Goal: Contribute content

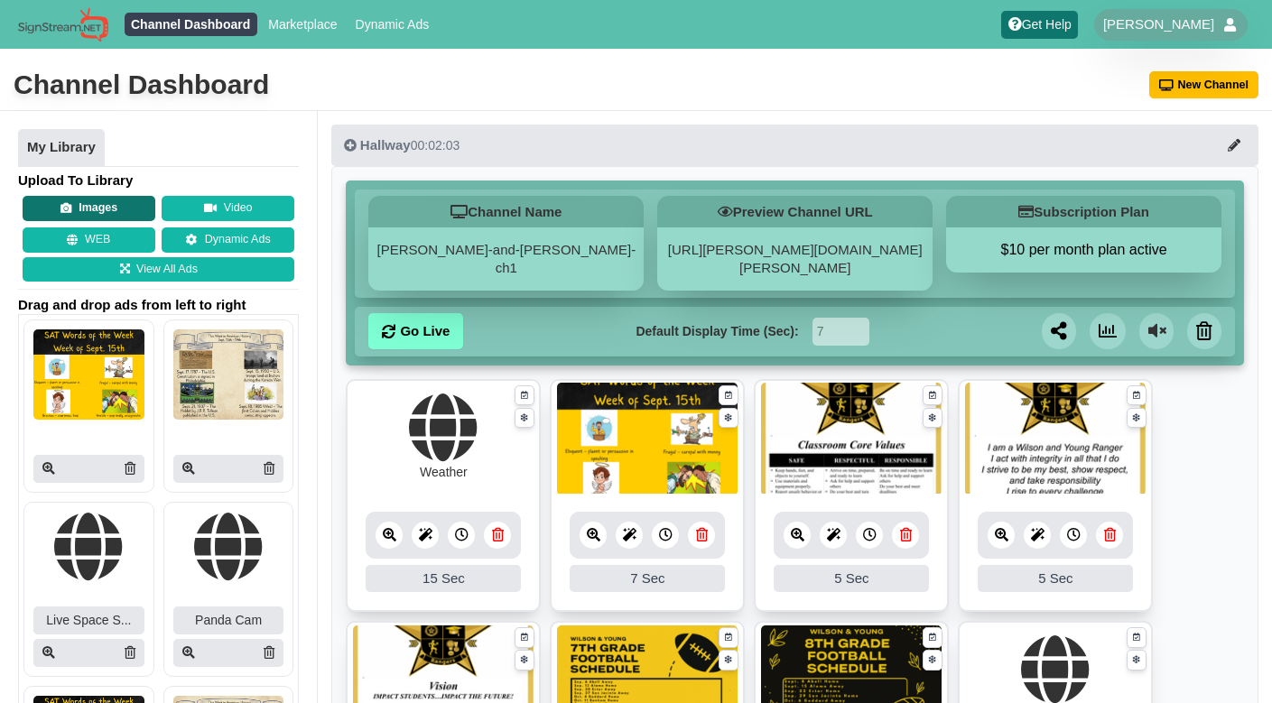
click at [87, 197] on button "Images" at bounding box center [89, 208] width 133 height 25
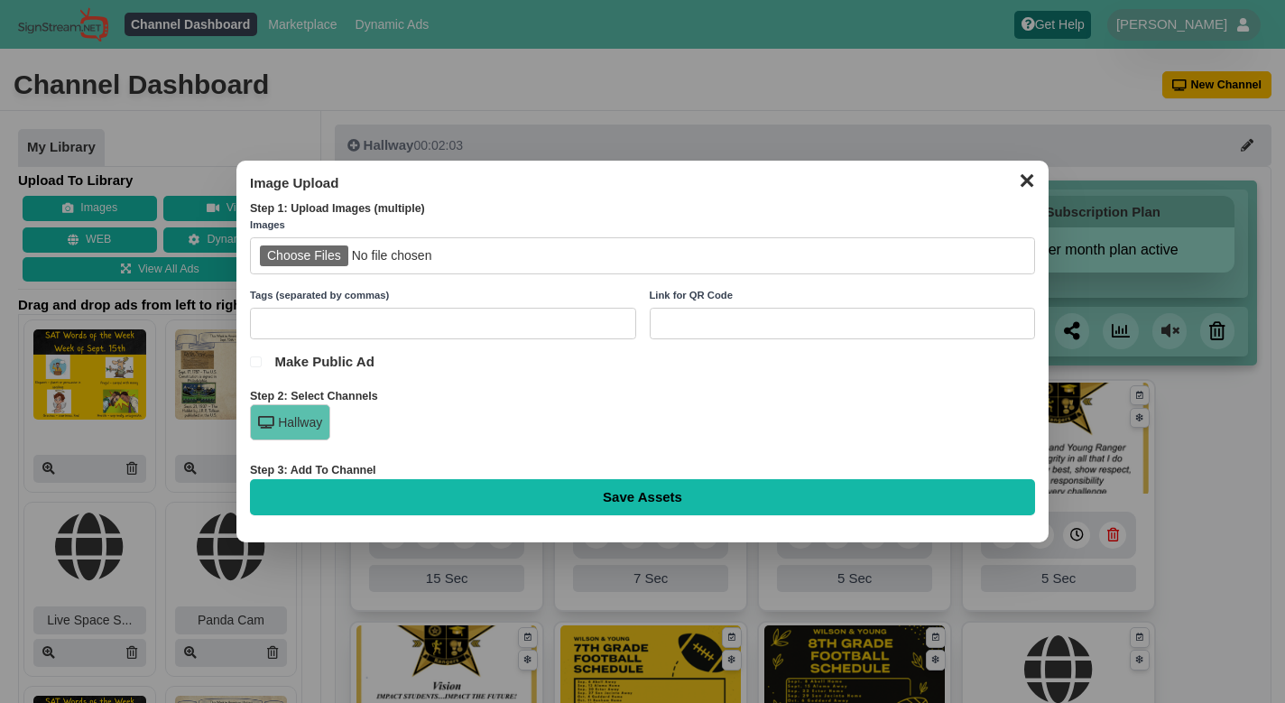
click at [308, 251] on input "file" at bounding box center [642, 255] width 785 height 37
type input "C:\fakepath\NJHS-1.png"
click at [450, 336] on input "text" at bounding box center [443, 324] width 386 height 32
type input "Announcement"
click at [573, 496] on input "Save Assets" at bounding box center [642, 497] width 785 height 36
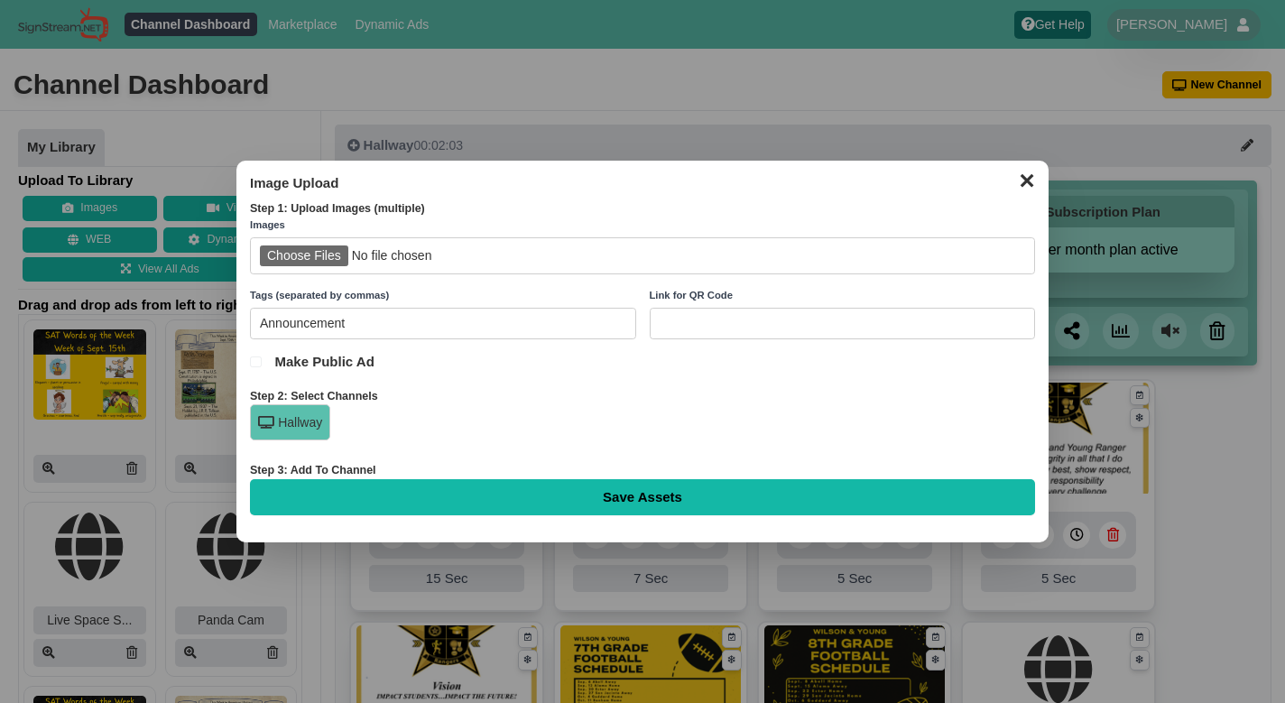
type input "Saving..."
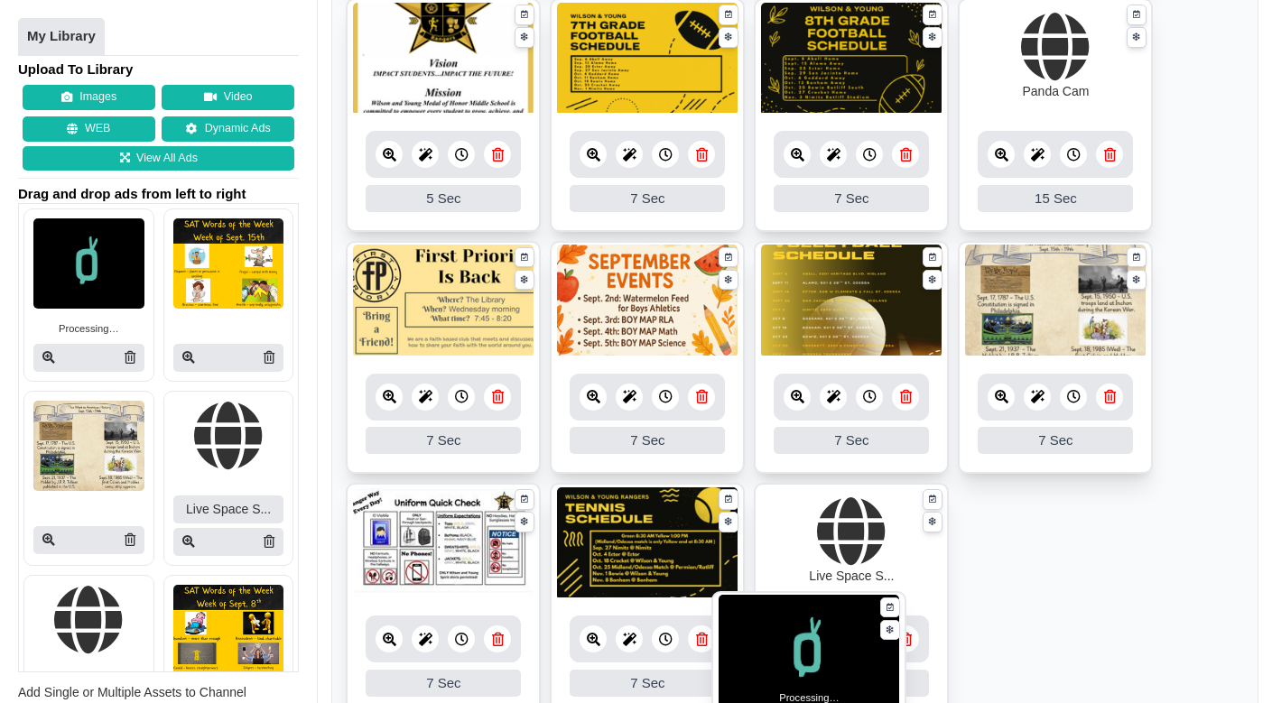
scroll to position [677, 0]
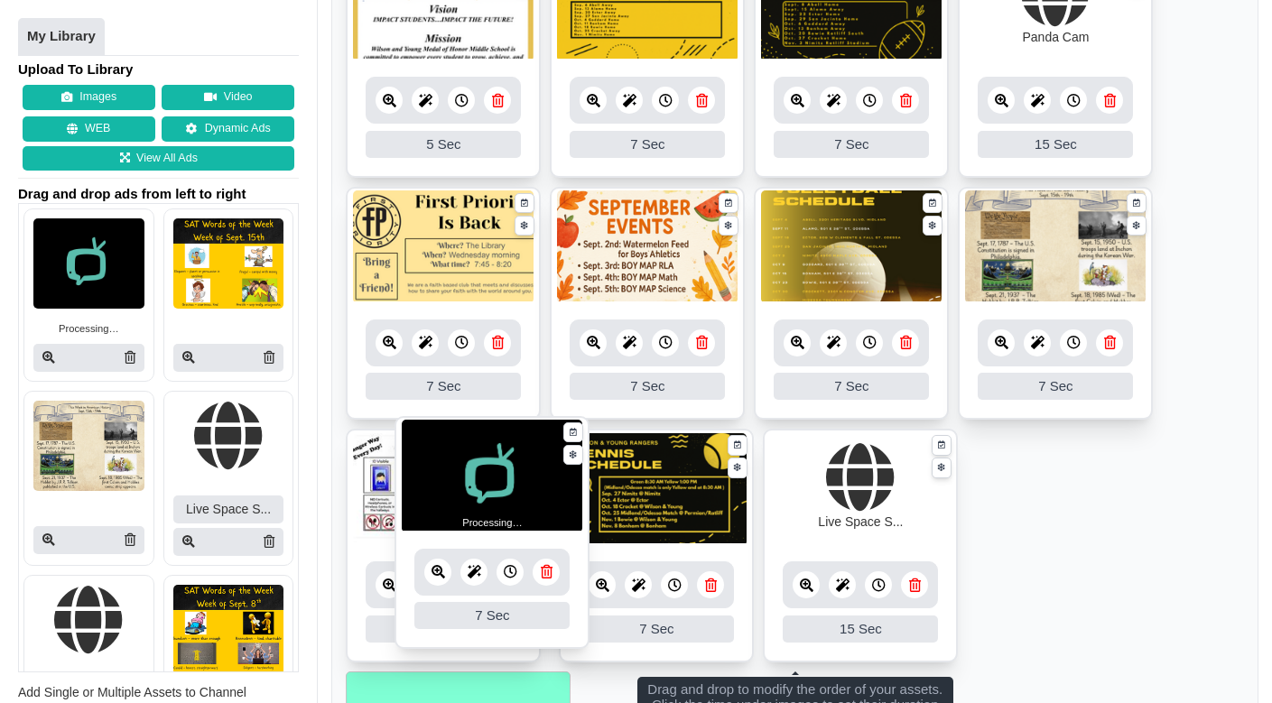
drag, startPoint x: 500, startPoint y: 272, endPoint x: 552, endPoint y: 494, distance: 227.9
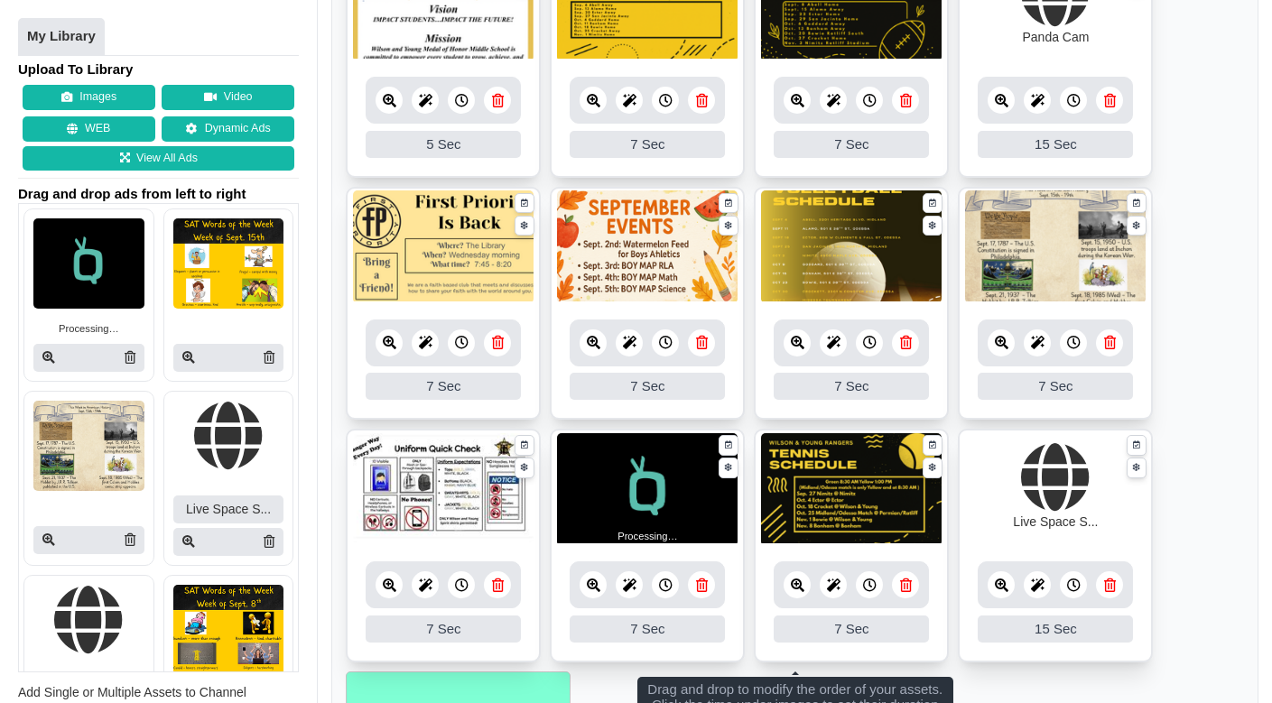
scroll to position [163, 0]
click at [1171, 318] on ul "Weather 15 15 Sec Fade In Scale In Swirl In Slide In Slide Elliptic Roll In Swi…" at bounding box center [795, 187] width 898 height 970
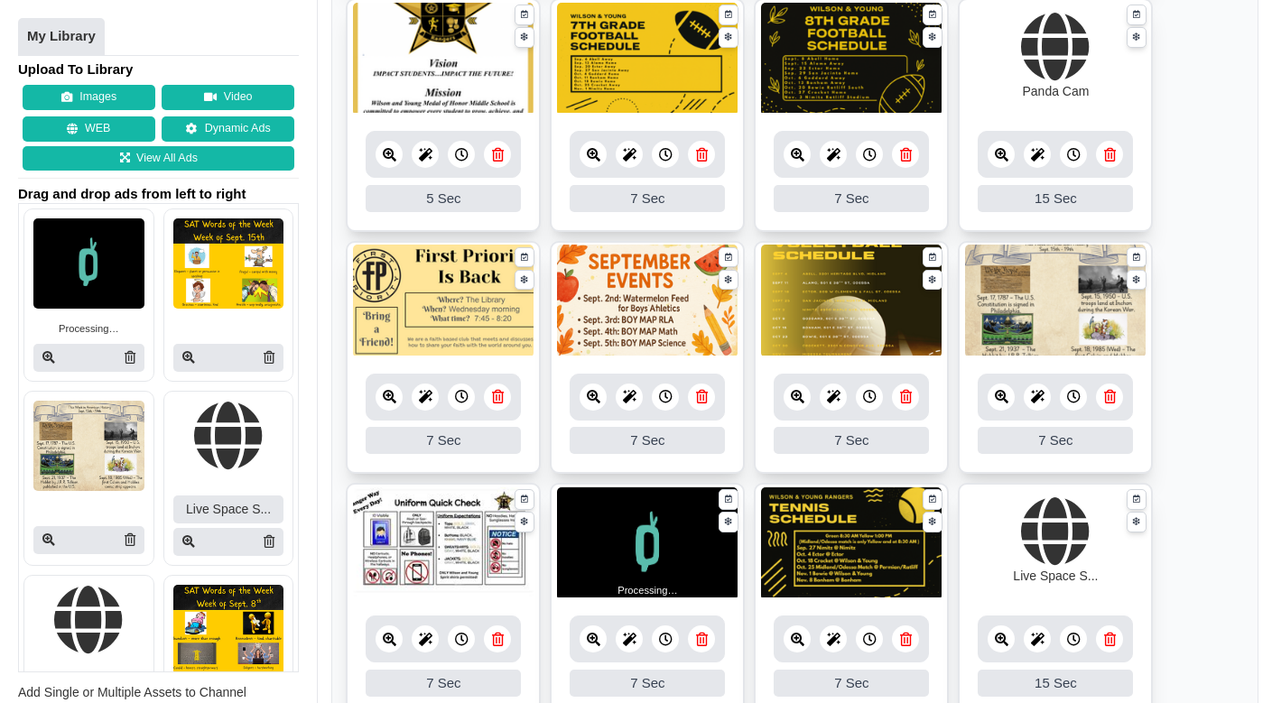
scroll to position [599, 0]
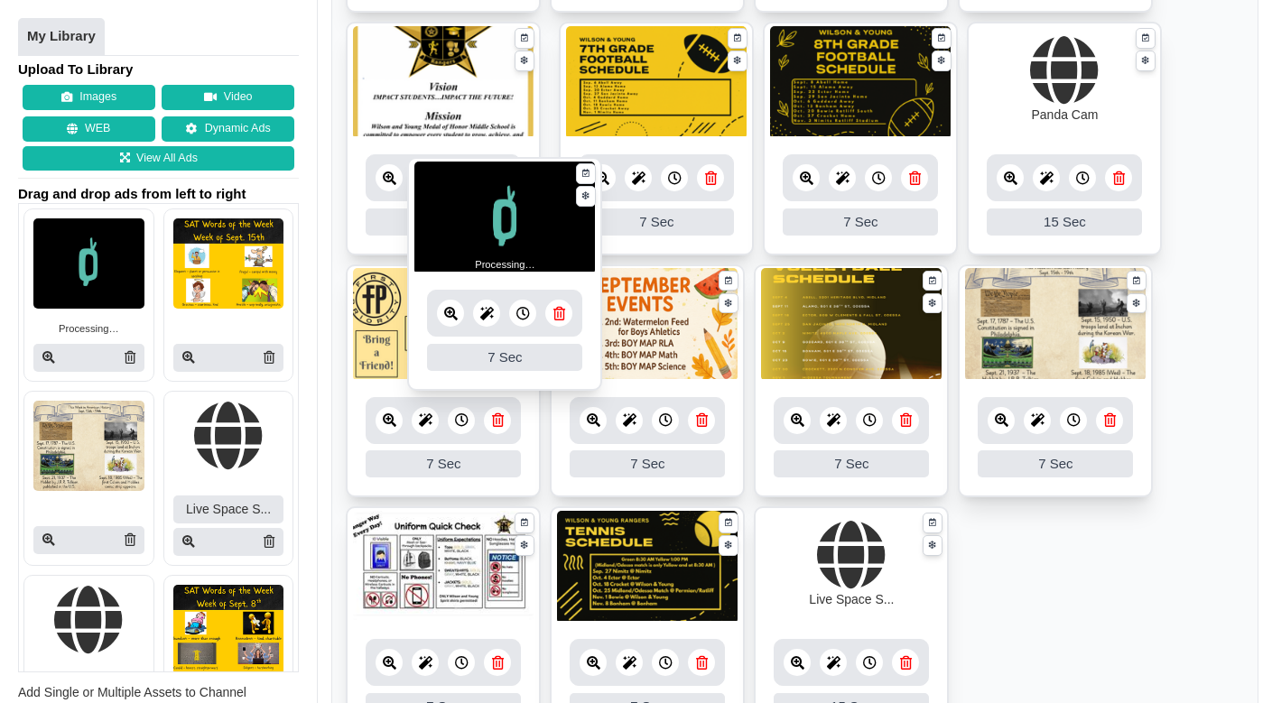
drag, startPoint x: 654, startPoint y: 508, endPoint x: 511, endPoint y: 159, distance: 377.7
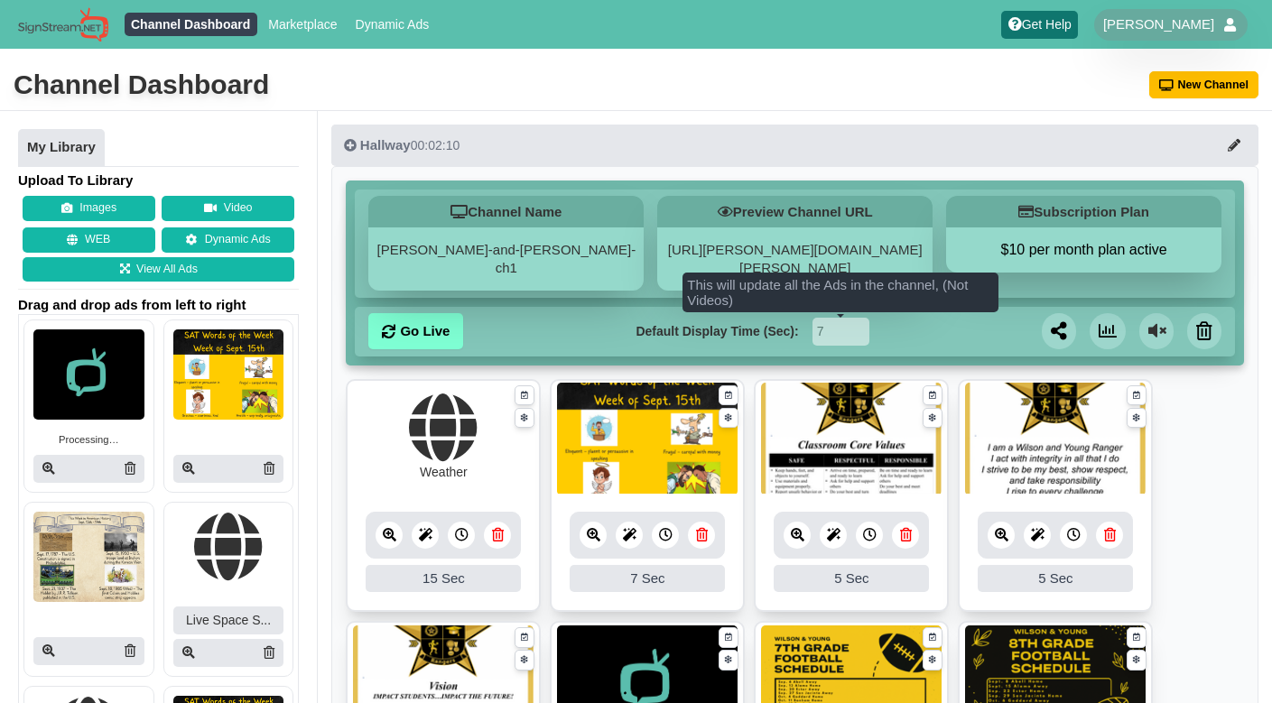
scroll to position [142, 0]
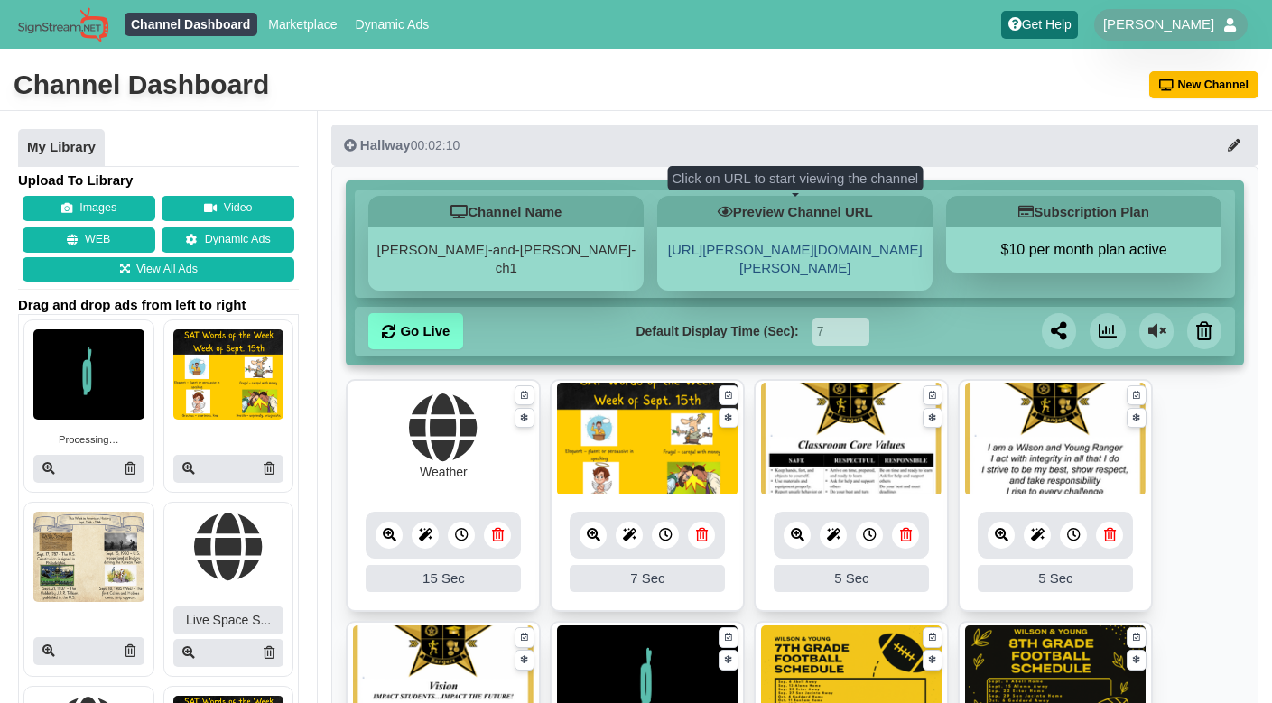
click at [812, 246] on link "[URL][PERSON_NAME][DOMAIN_NAME][PERSON_NAME]" at bounding box center [795, 258] width 255 height 33
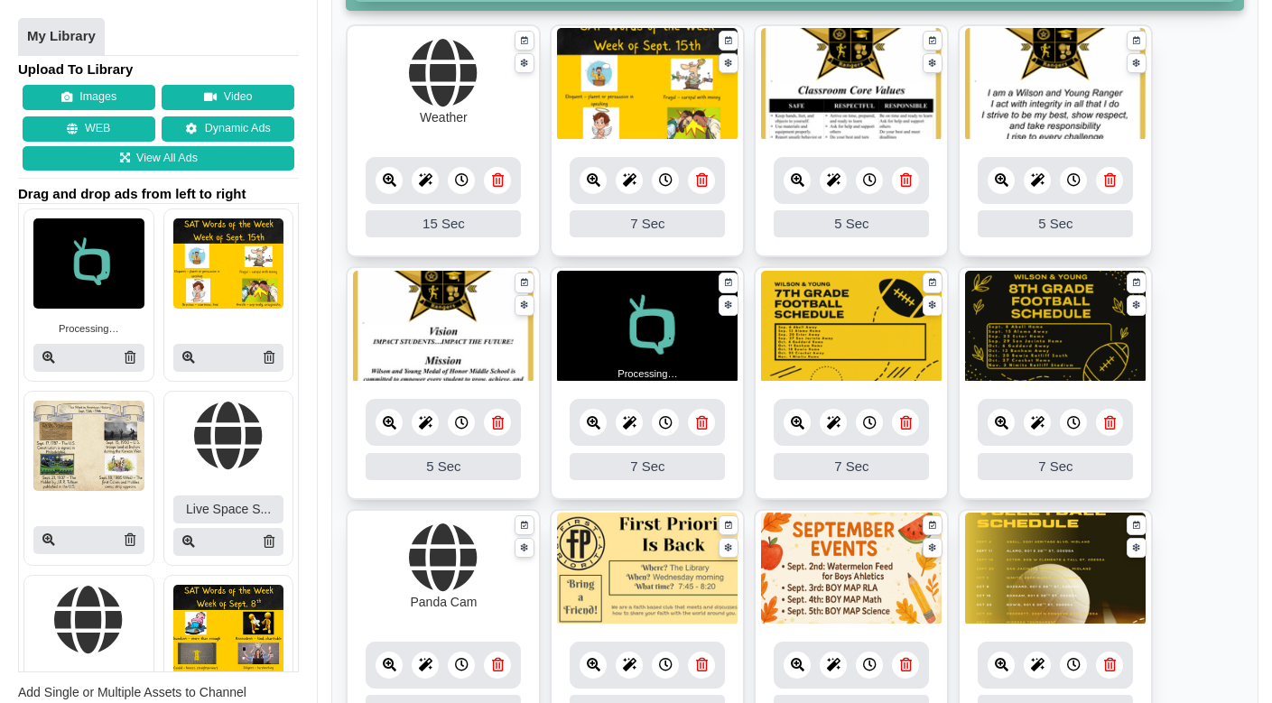
scroll to position [349, 0]
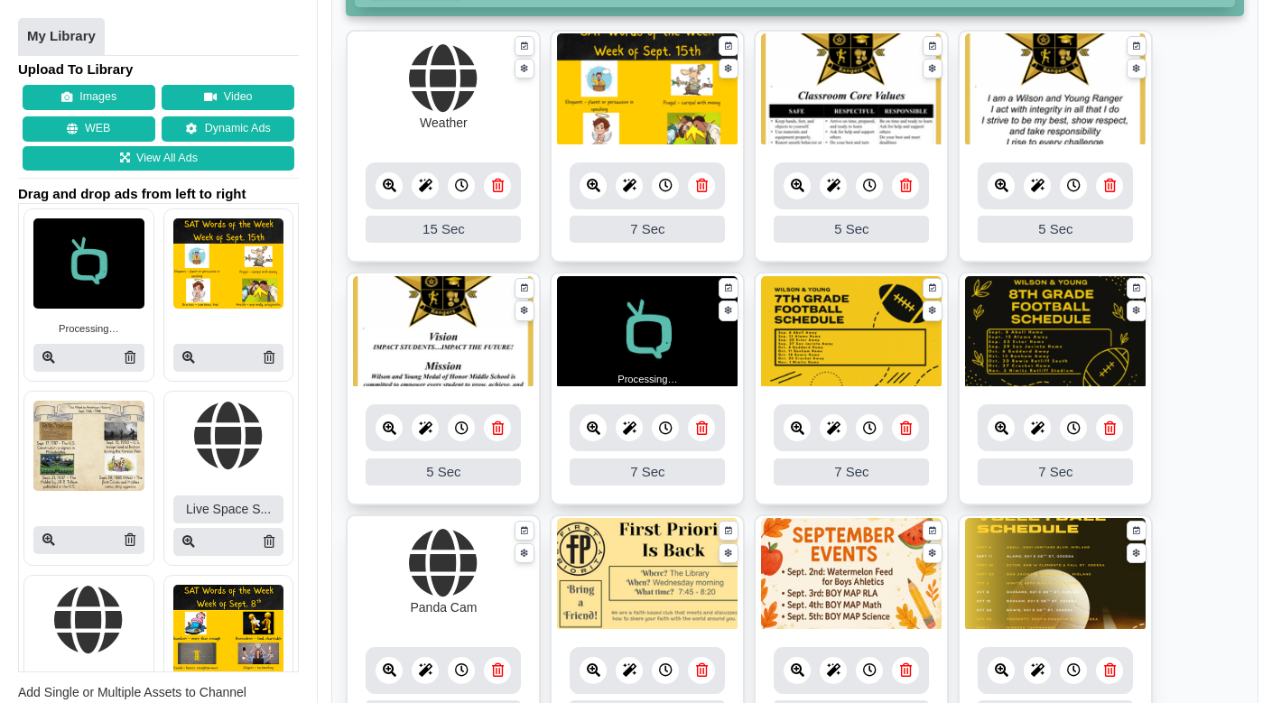
click at [701, 323] on img at bounding box center [647, 332] width 181 height 113
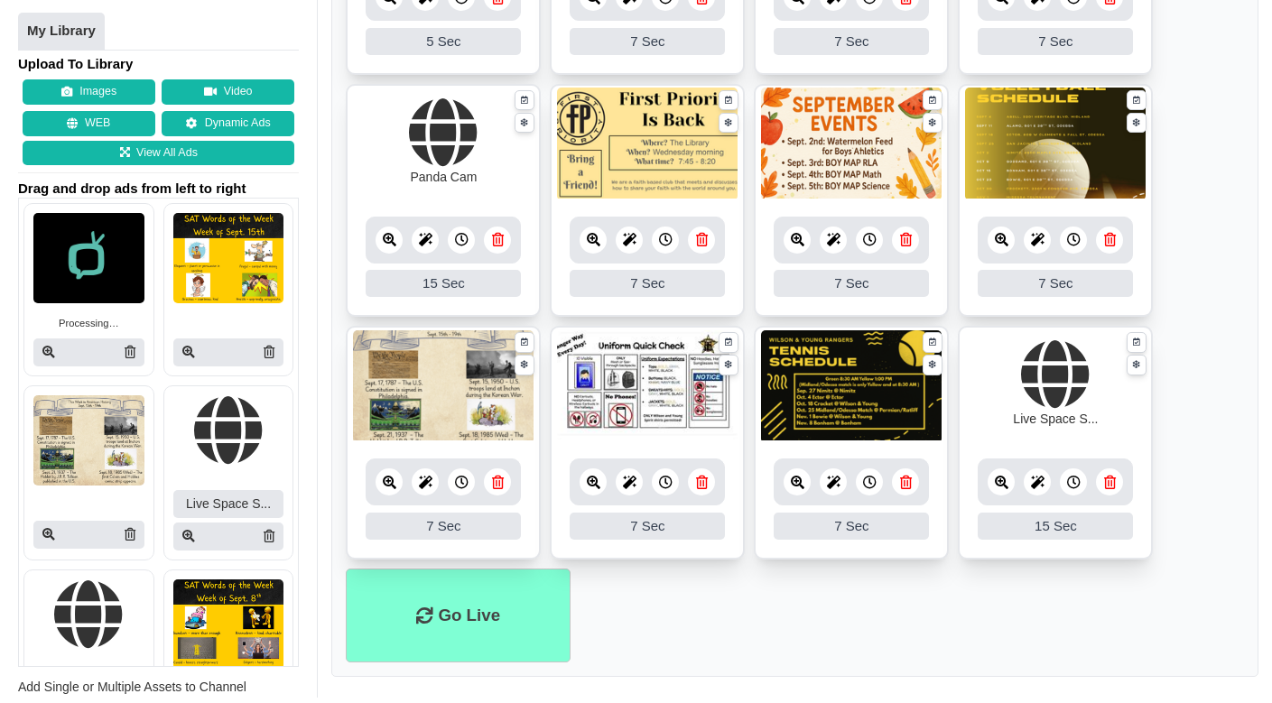
scroll to position [779, 0]
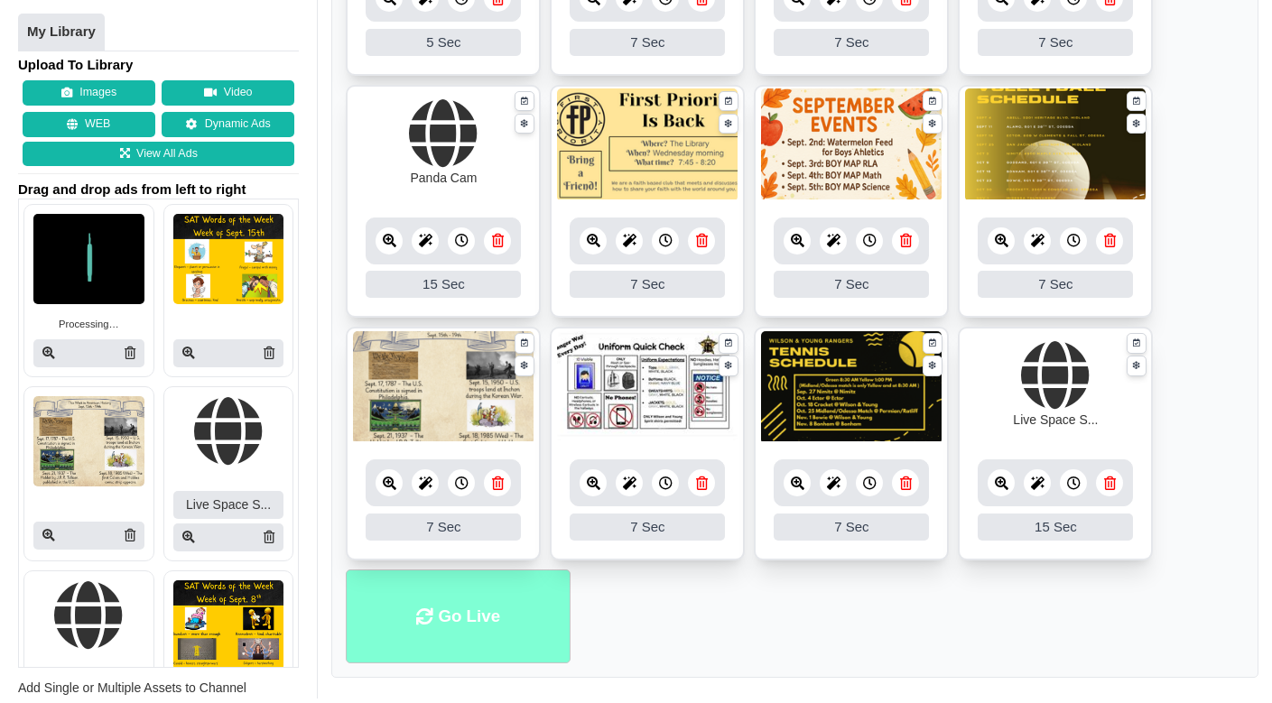
click at [523, 592] on li "Go Live" at bounding box center [458, 617] width 225 height 95
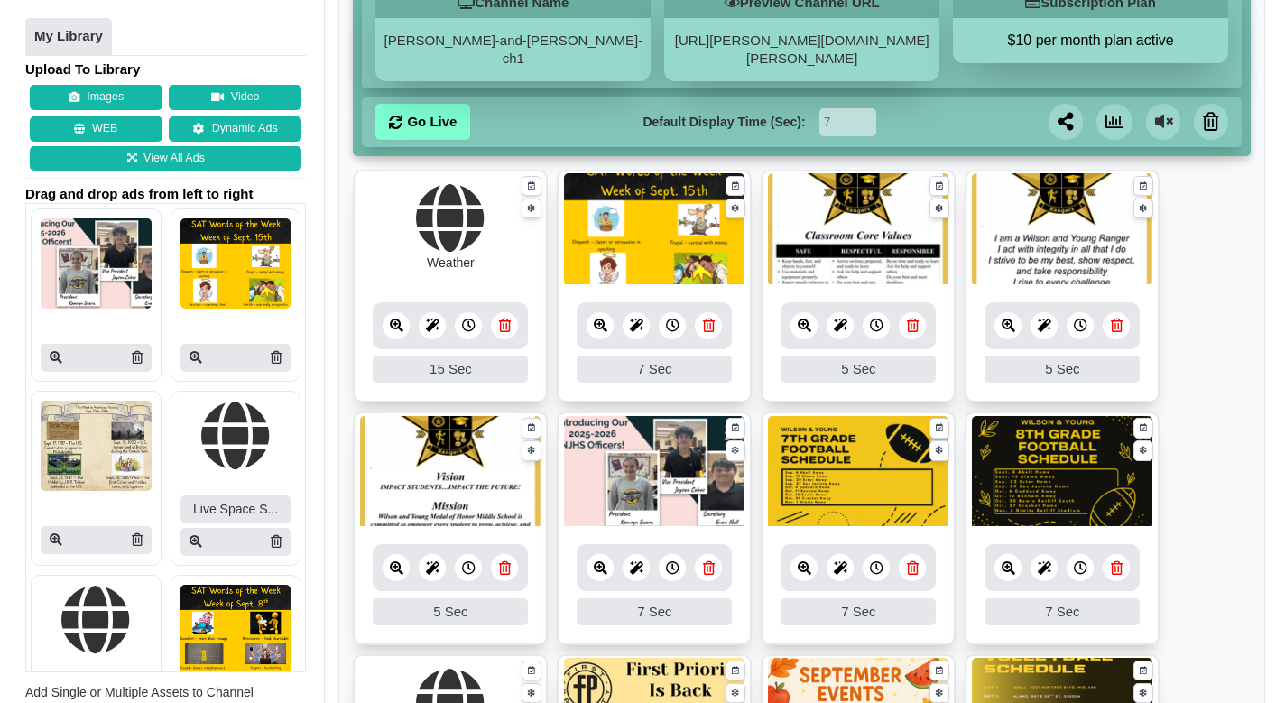
scroll to position [213, 0]
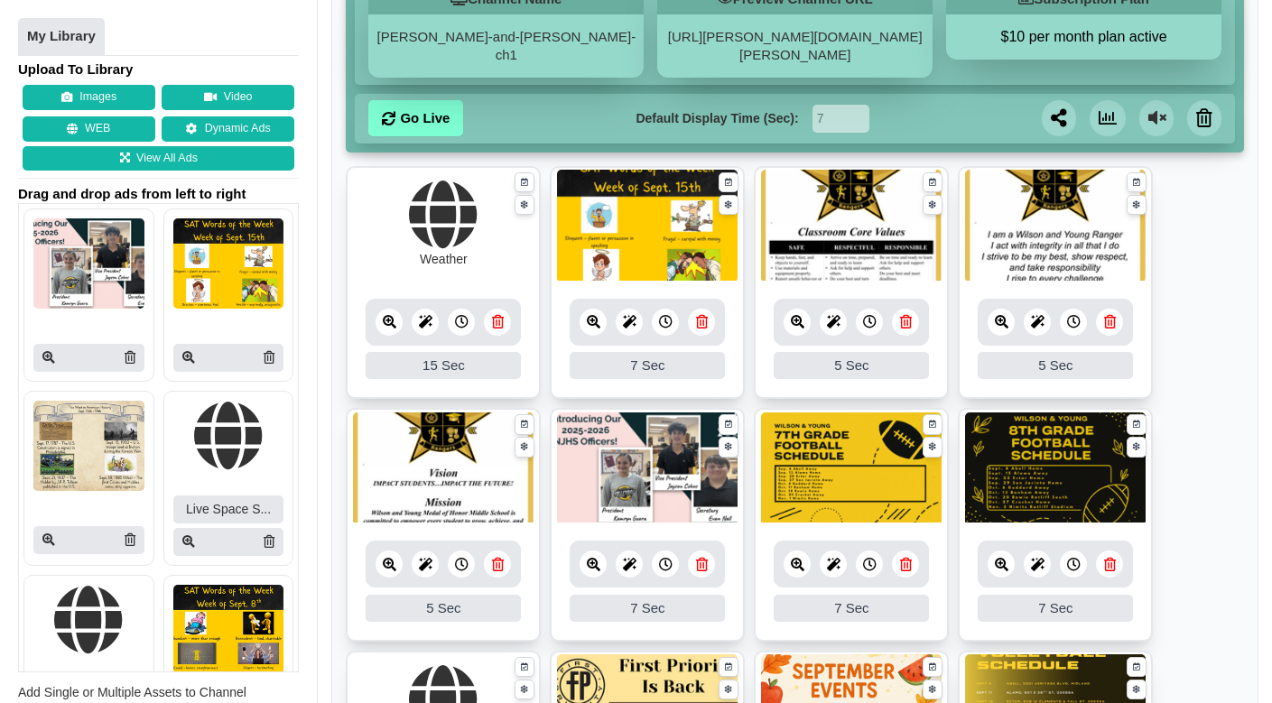
click at [663, 472] on img at bounding box center [647, 469] width 181 height 113
click at [596, 558] on icon at bounding box center [594, 565] width 14 height 14
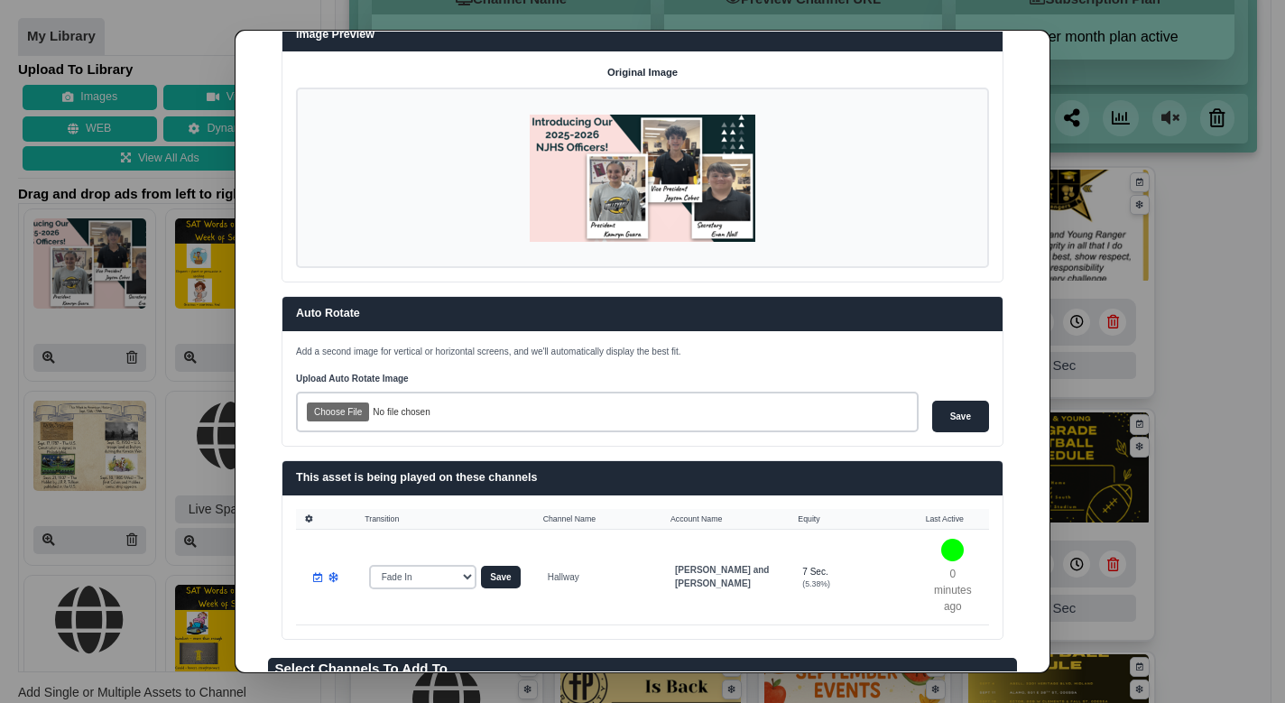
scroll to position [197, 0]
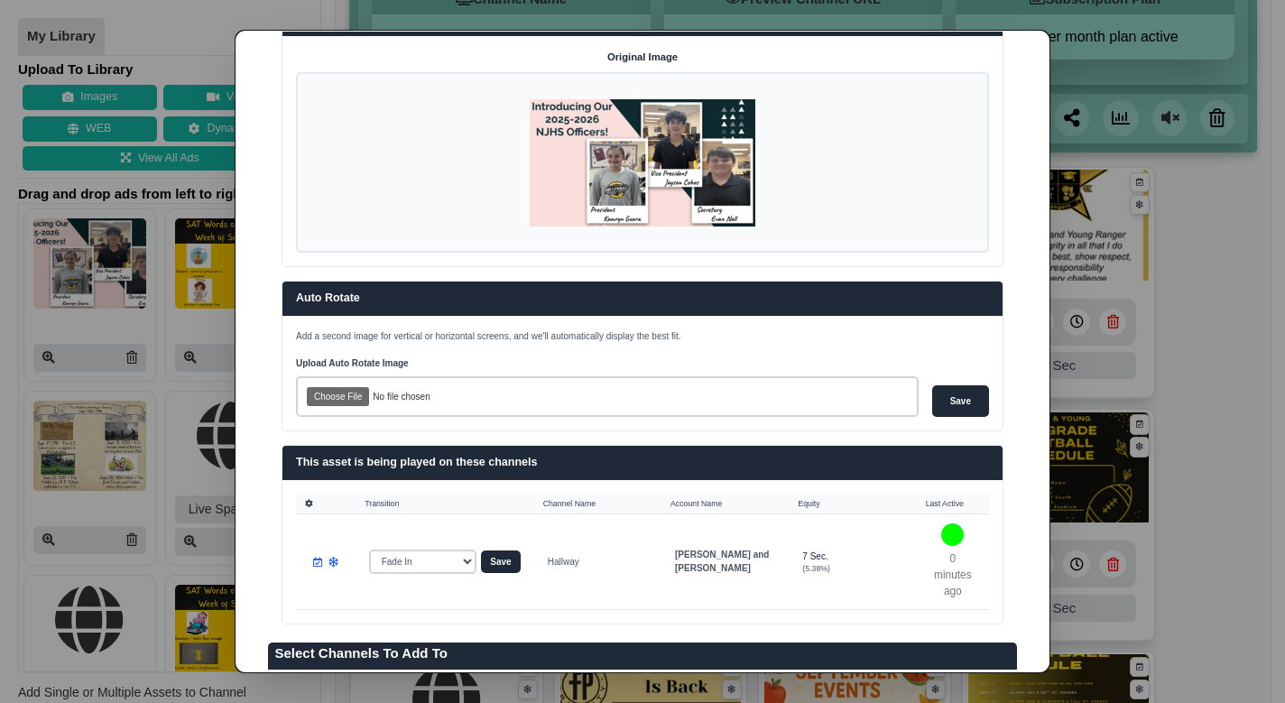
click at [1205, 190] on dialog "✕ Ad Management AD Owner Created Updated [PERSON_NAME] and [PERSON_NAME] [DATE]…" at bounding box center [642, 351] width 1285 height 703
